Goal: Information Seeking & Learning: Learn about a topic

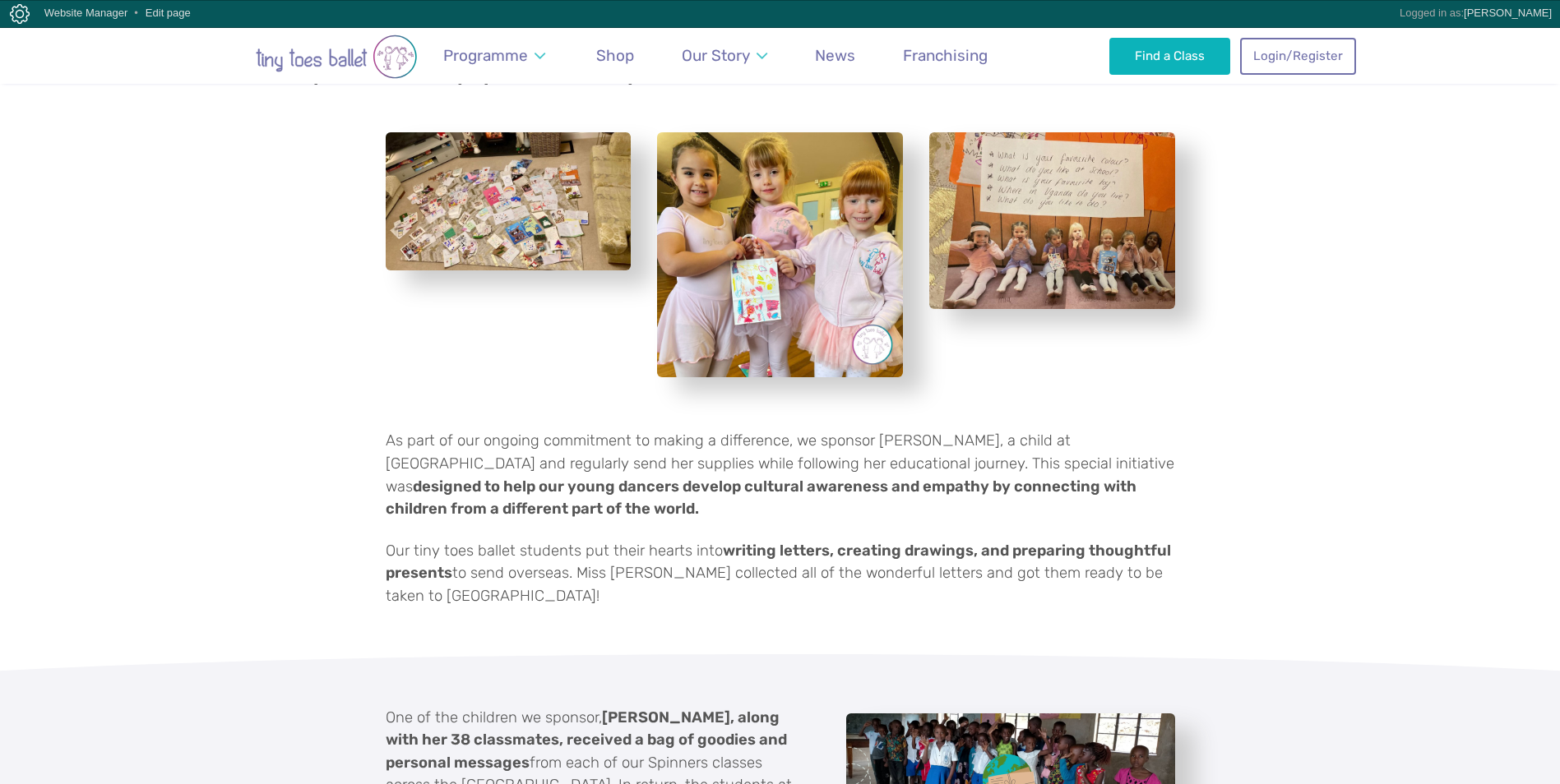
scroll to position [493, 0]
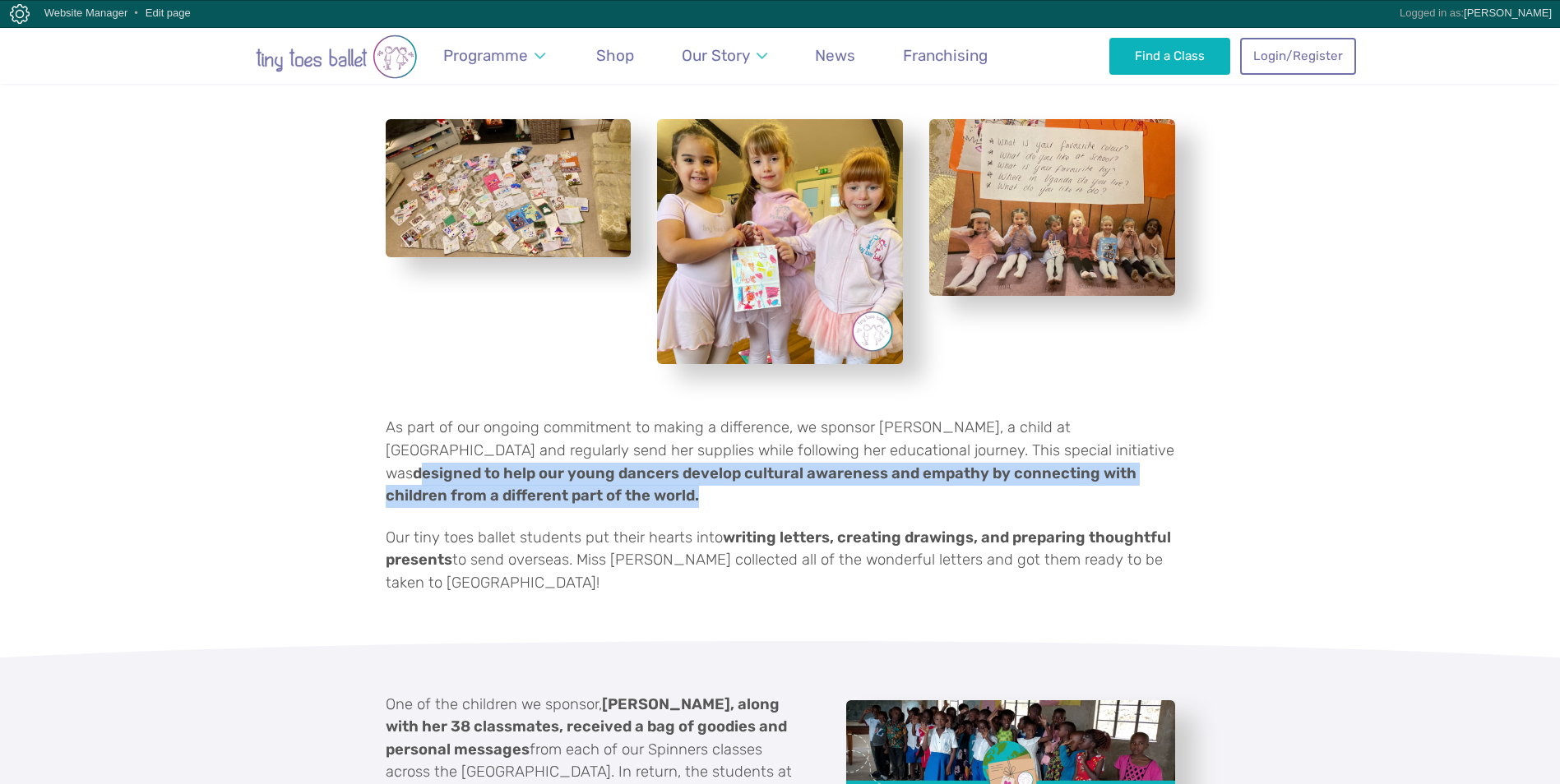
drag, startPoint x: 962, startPoint y: 429, endPoint x: 967, endPoint y: 465, distance: 36.3
click at [967, 465] on p "As part of our ongoing commitment to making a difference, we sponsor [PERSON_NA…" at bounding box center [781, 462] width 789 height 90
copy strong "esigned to help our young dancers develop cultural awareness and empathy by con…"
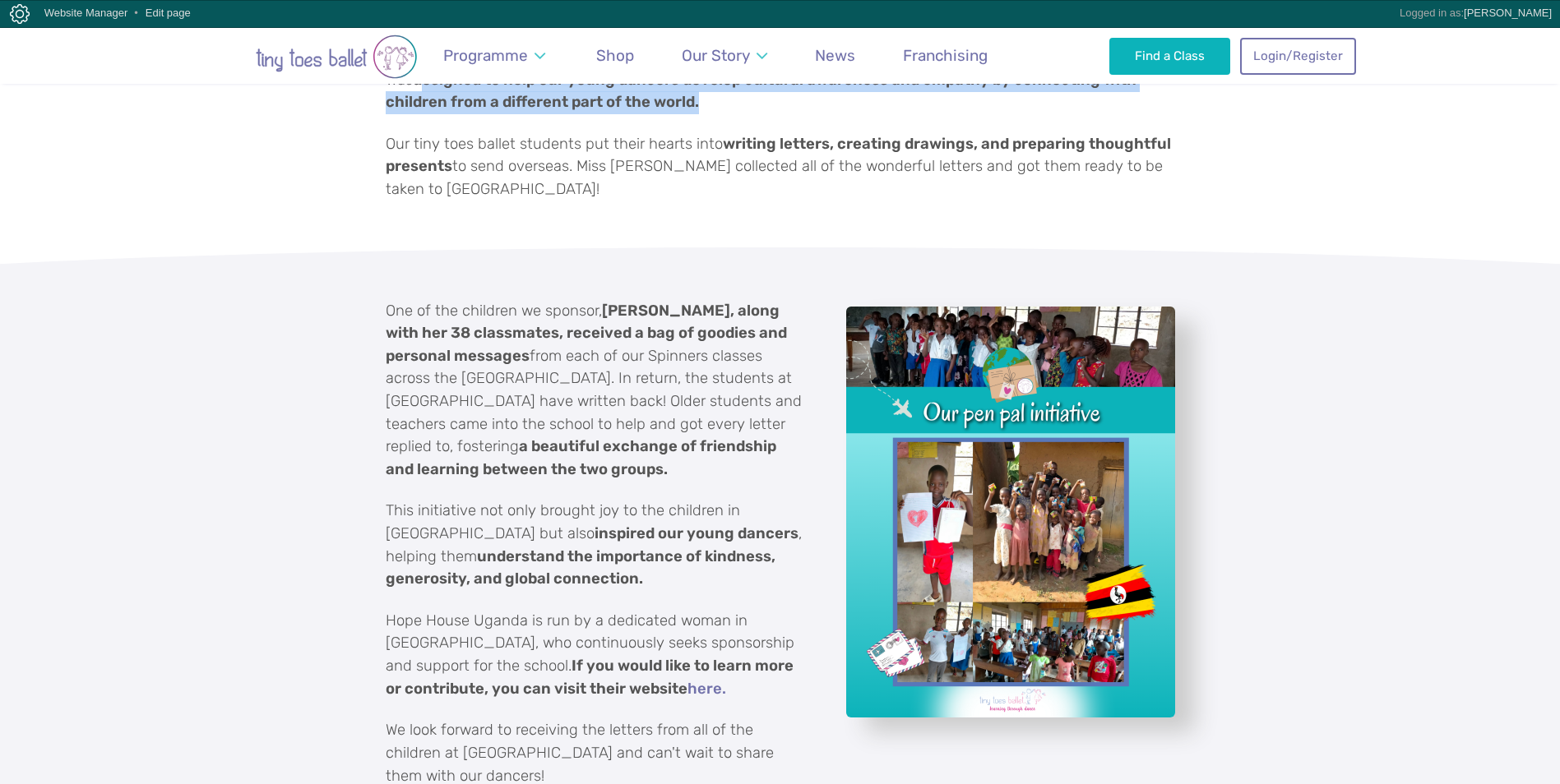
scroll to position [905, 0]
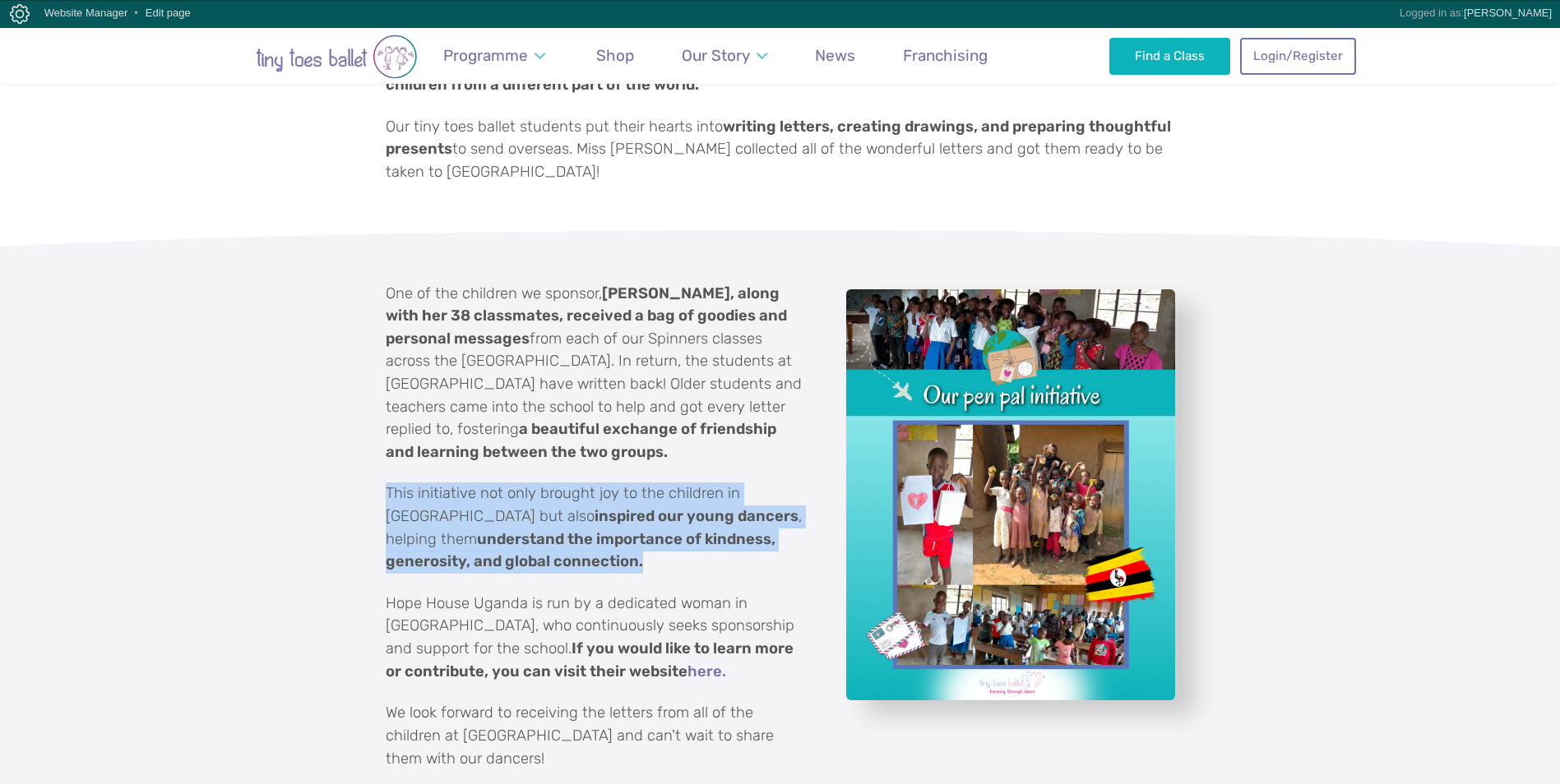
drag, startPoint x: 385, startPoint y: 472, endPoint x: 554, endPoint y: 542, distance: 182.9
click at [554, 542] on p "This initiative not only brought joy to the children in [GEOGRAPHIC_DATA] but a…" at bounding box center [595, 528] width 419 height 90
copy p "This initiative not only brought joy to the children in [GEOGRAPHIC_DATA] but a…"
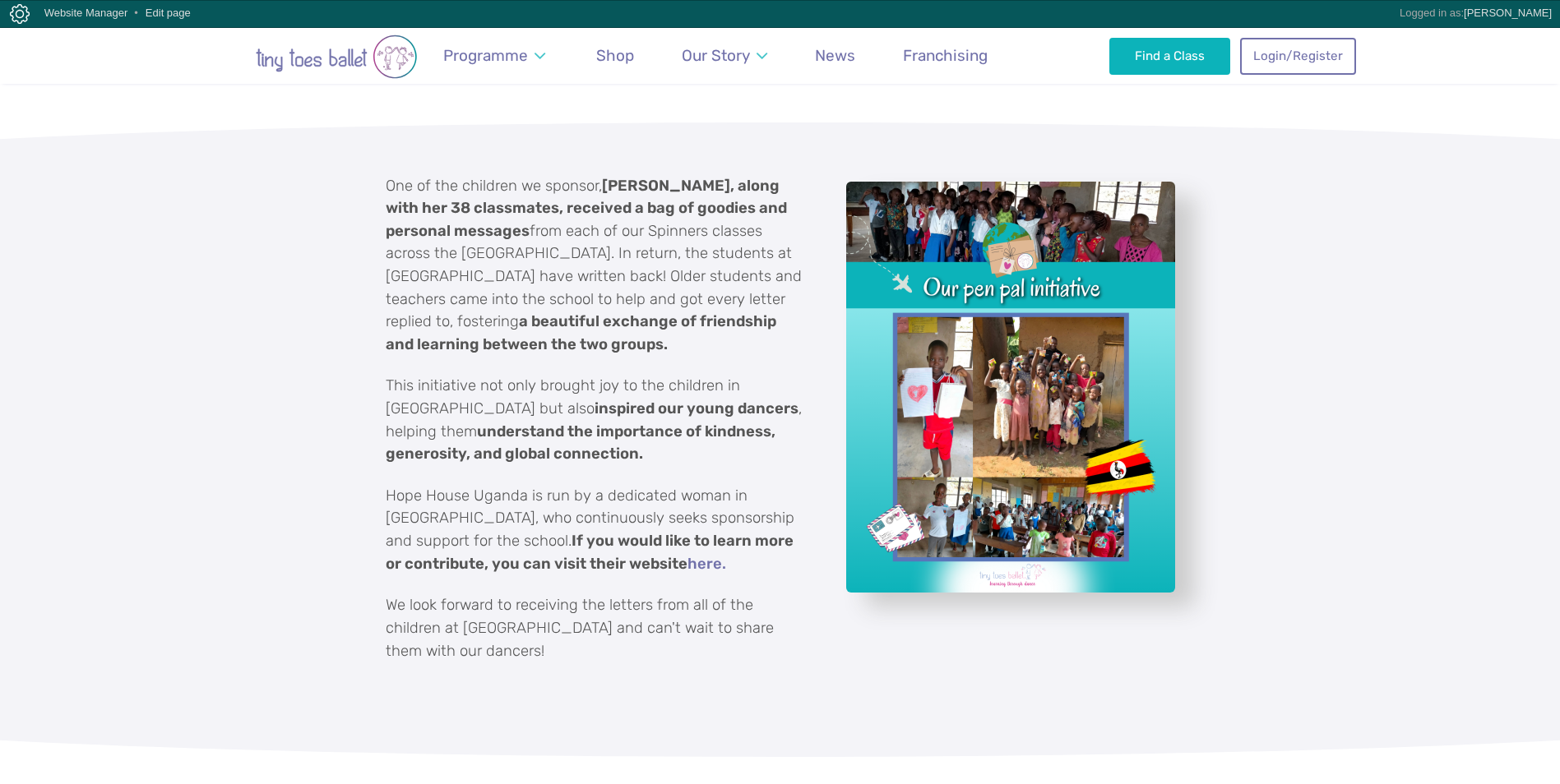
scroll to position [1069, 0]
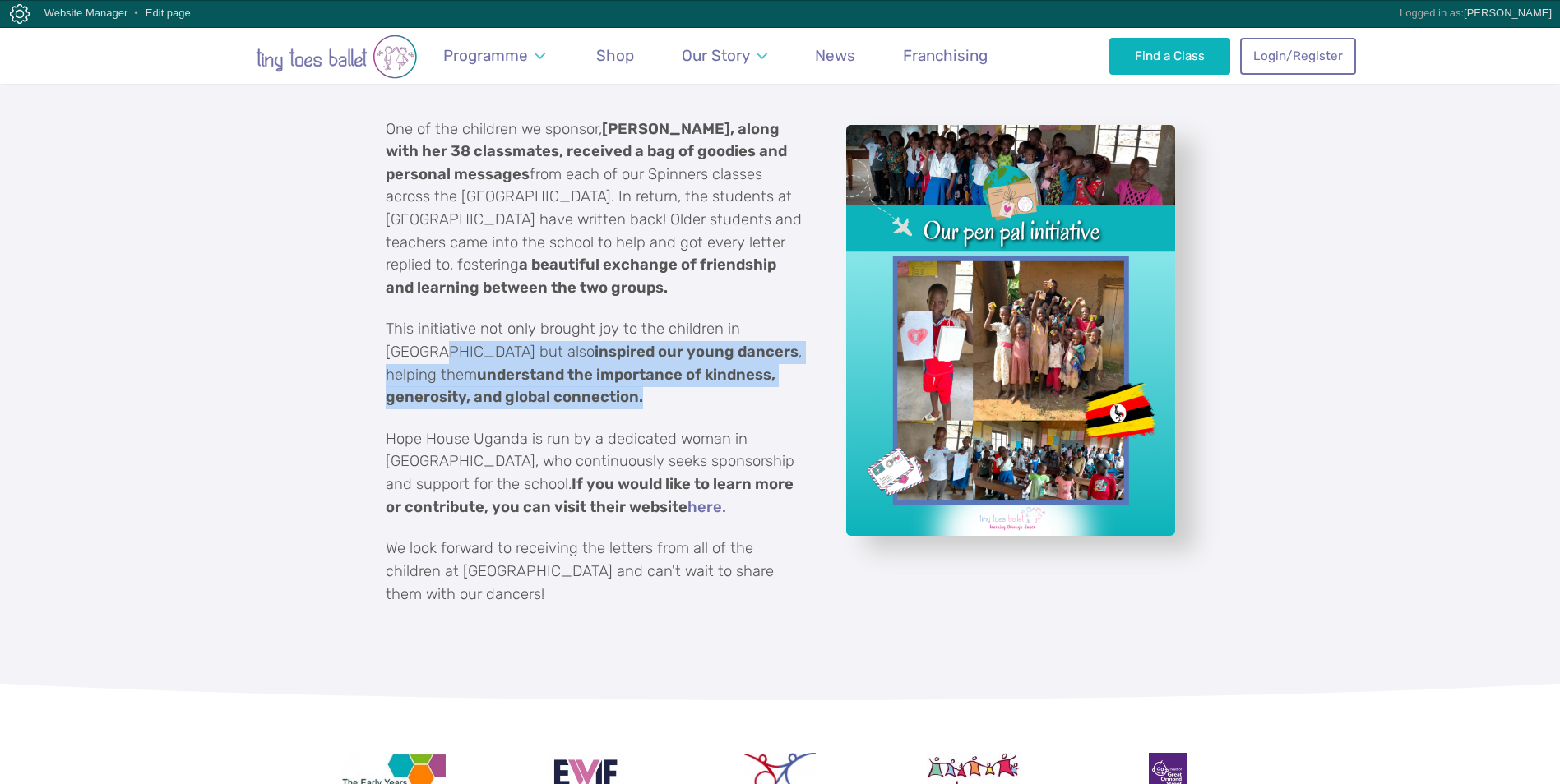
drag, startPoint x: 386, startPoint y: 329, endPoint x: 565, endPoint y: 372, distance: 184.1
click at [565, 372] on p "This initiative not only brought joy to the children in [GEOGRAPHIC_DATA] but a…" at bounding box center [595, 363] width 419 height 90
copy p "but also inspired our young dancers , helping them understand the importance of…"
